Goal: Transaction & Acquisition: Download file/media

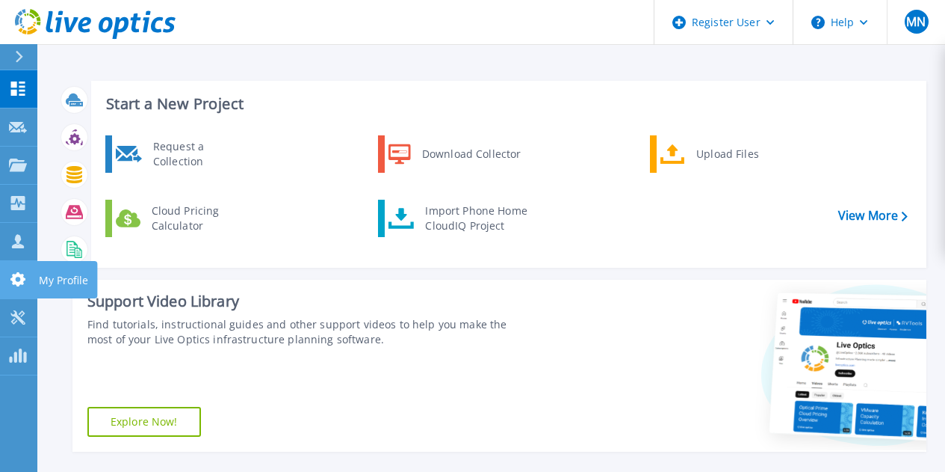
click at [22, 270] on link "My Profile My Profile" at bounding box center [18, 280] width 37 height 38
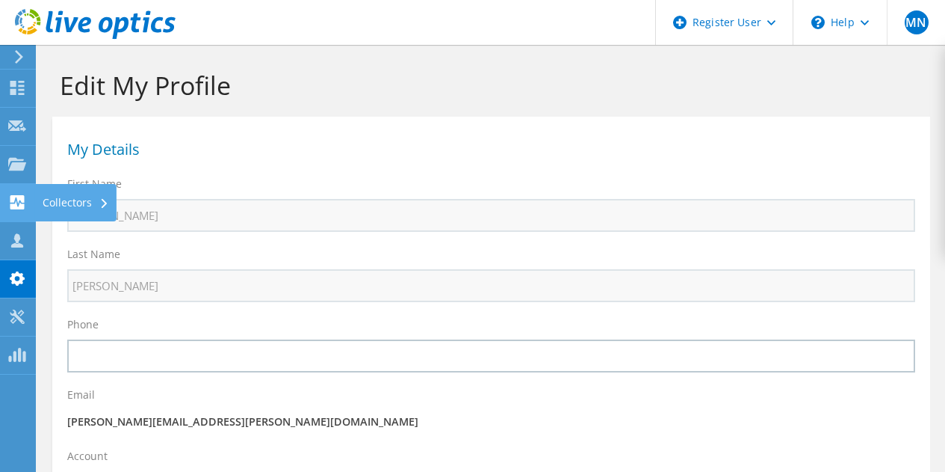
click at [22, 202] on use at bounding box center [17, 202] width 14 height 14
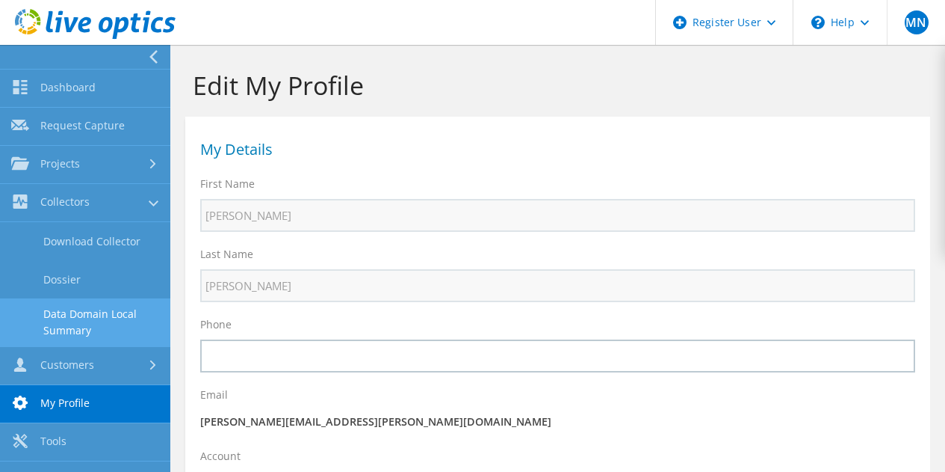
click at [64, 328] on link "Data Domain Local Summary" at bounding box center [85, 322] width 170 height 48
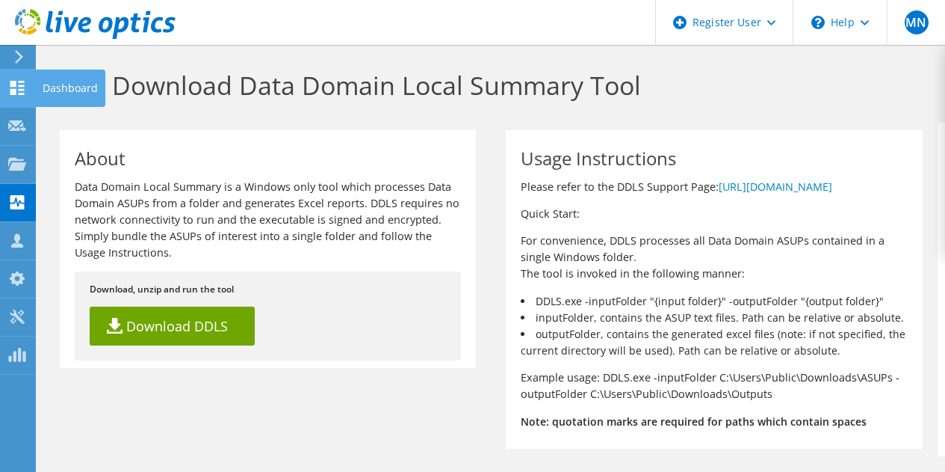
click at [16, 86] on icon at bounding box center [17, 88] width 18 height 14
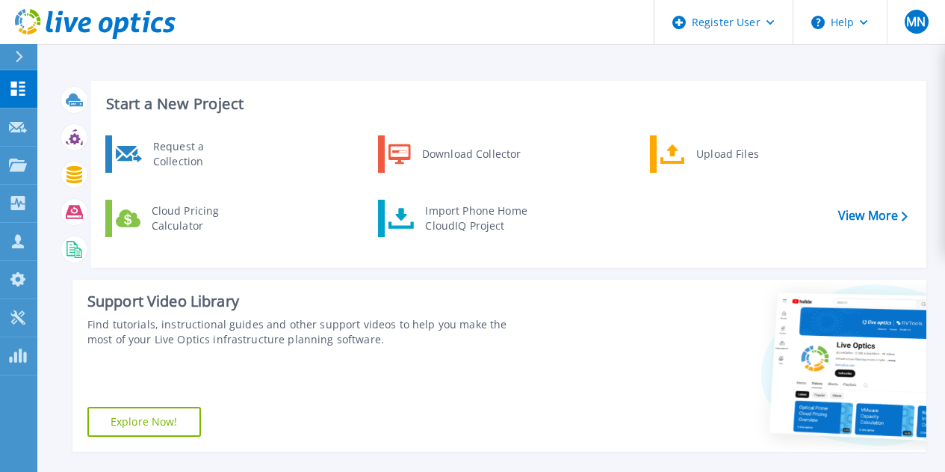
click at [474, 332] on div "Find tutorials, instructional guides and other support videos to help you make …" at bounding box center [309, 332] width 444 height 30
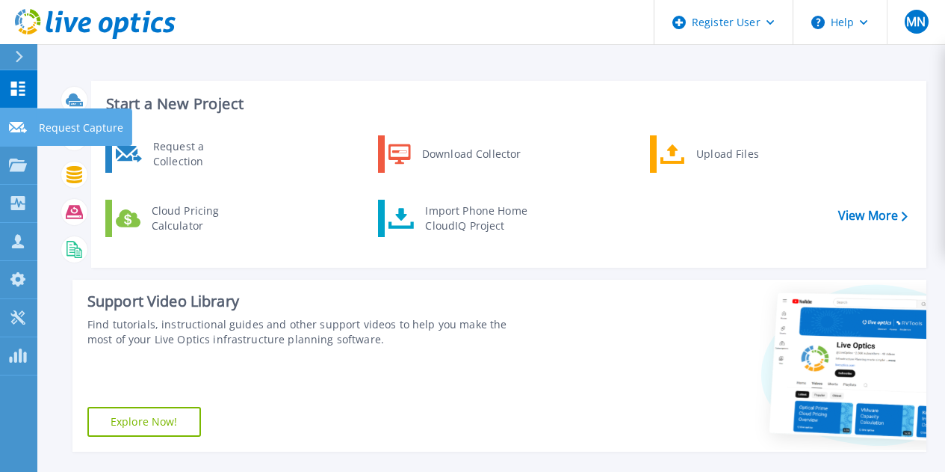
click at [12, 127] on icon at bounding box center [18, 127] width 18 height 11
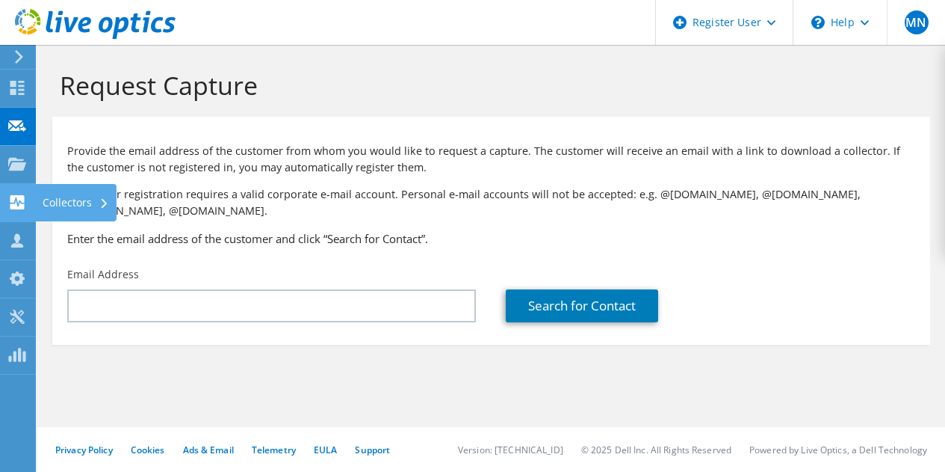
click at [17, 208] on use at bounding box center [17, 202] width 14 height 14
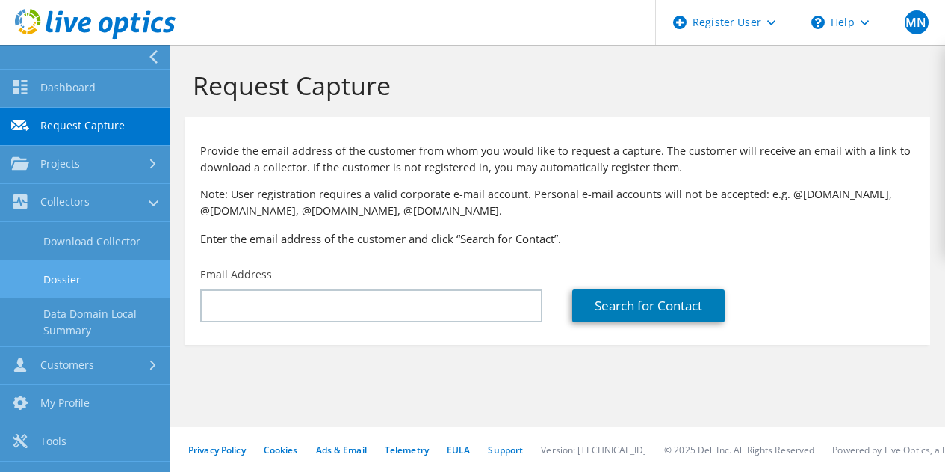
click at [61, 269] on link "Dossier" at bounding box center [85, 279] width 170 height 38
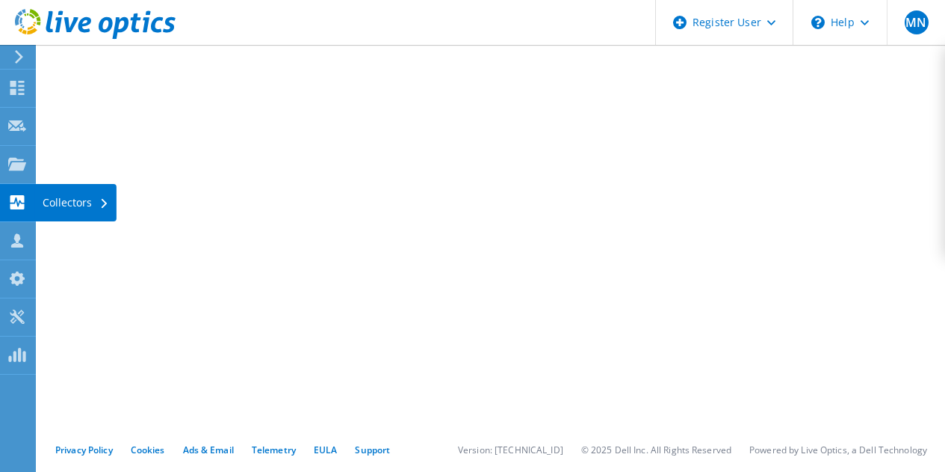
click at [25, 201] on icon at bounding box center [17, 202] width 18 height 14
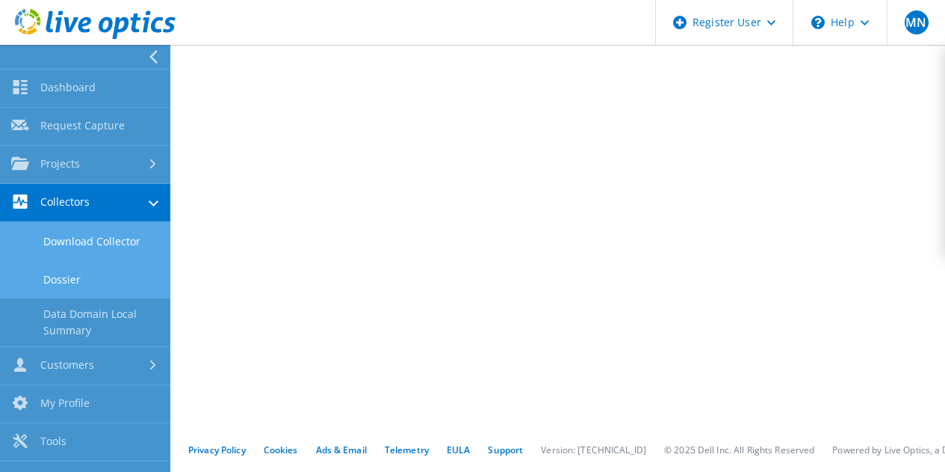
click at [58, 238] on link "Download Collector" at bounding box center [85, 241] width 170 height 38
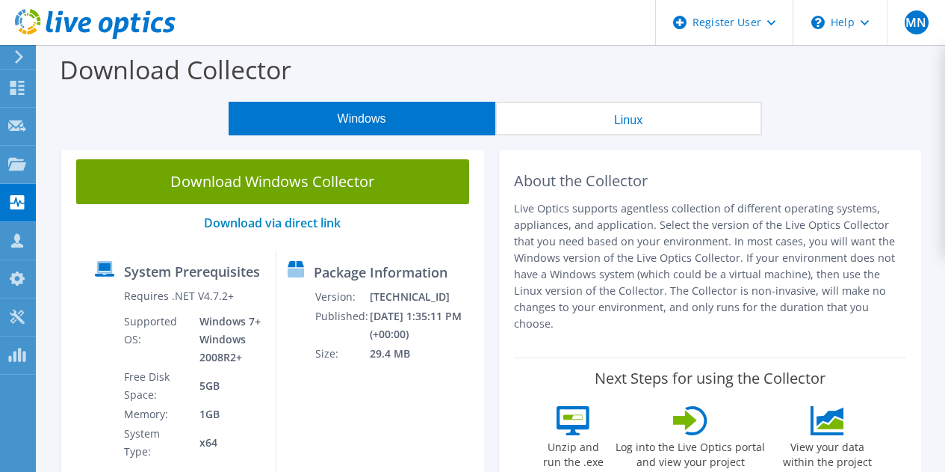
click at [590, 111] on button "Linux" at bounding box center [628, 119] width 267 height 34
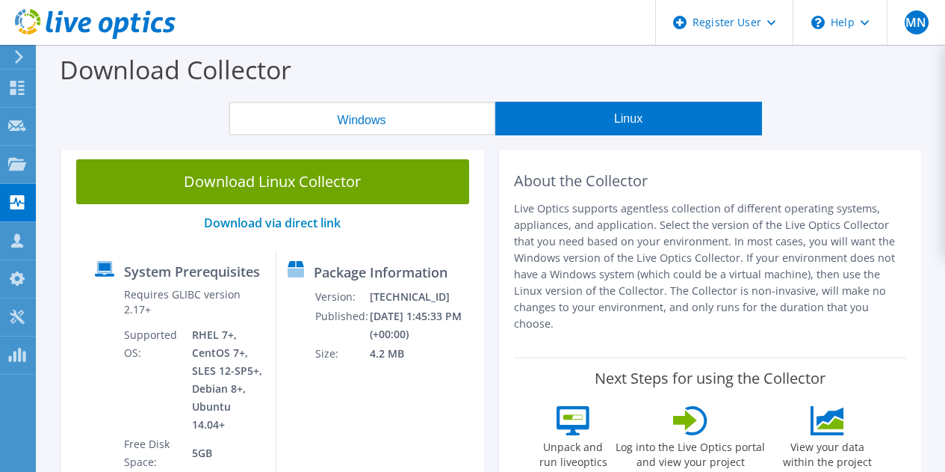
click at [396, 110] on button "Windows" at bounding box center [362, 119] width 267 height 34
